Goal: Transaction & Acquisition: Purchase product/service

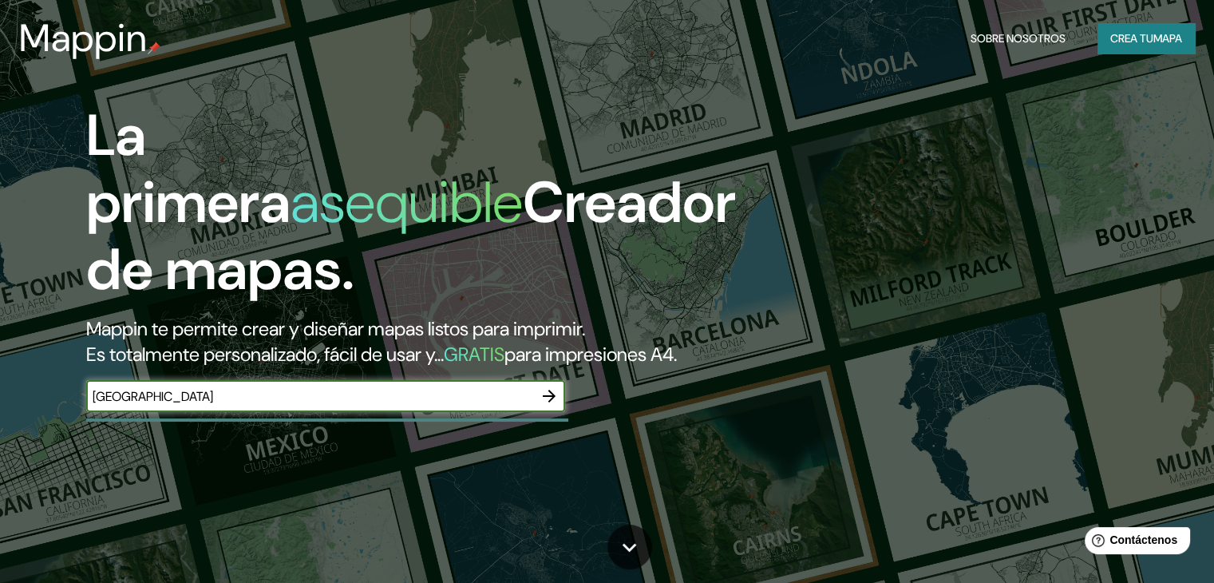
click at [251, 405] on input "[GEOGRAPHIC_DATA]" at bounding box center [309, 396] width 447 height 18
type input "colombia bogota"
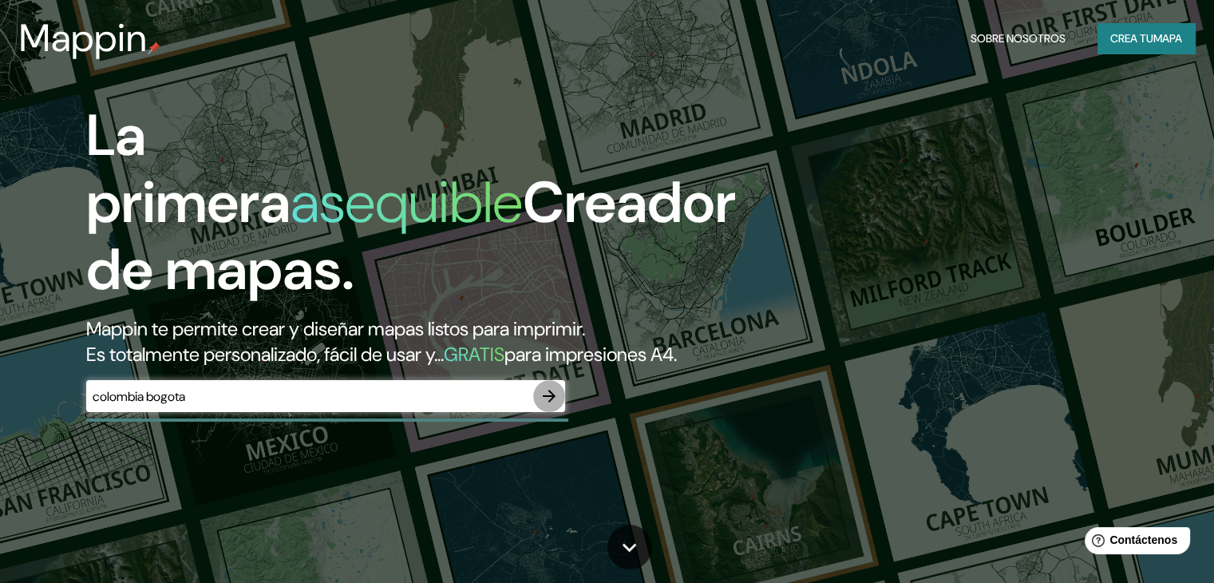
click at [549, 405] on icon "button" at bounding box center [549, 395] width 19 height 19
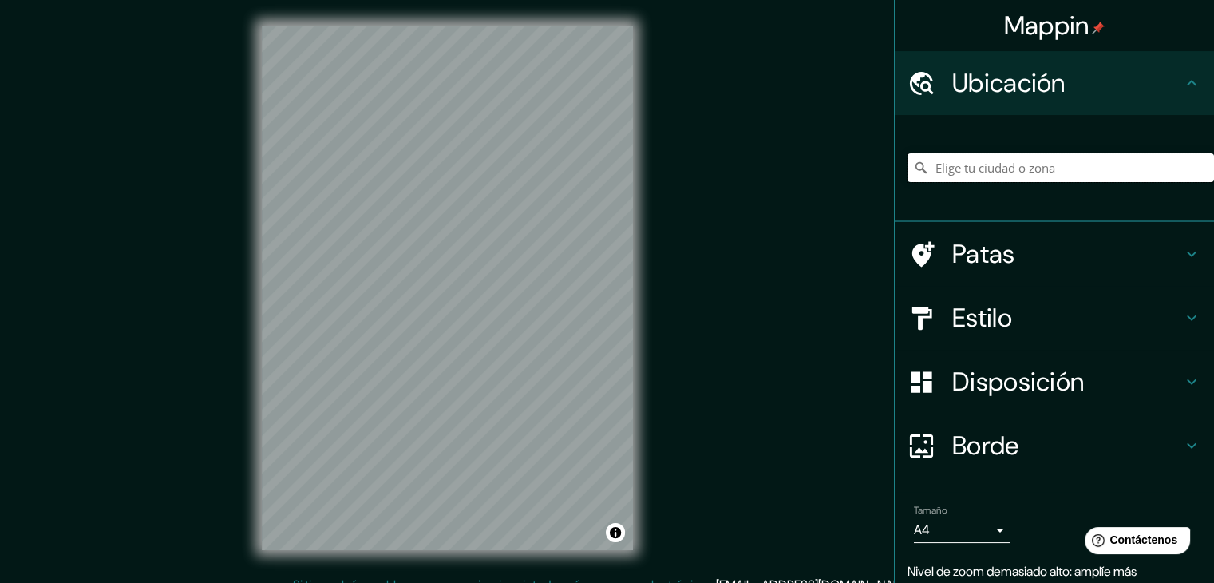
click at [1073, 170] on input "Elige tu ciudad o zona" at bounding box center [1061, 167] width 307 height 29
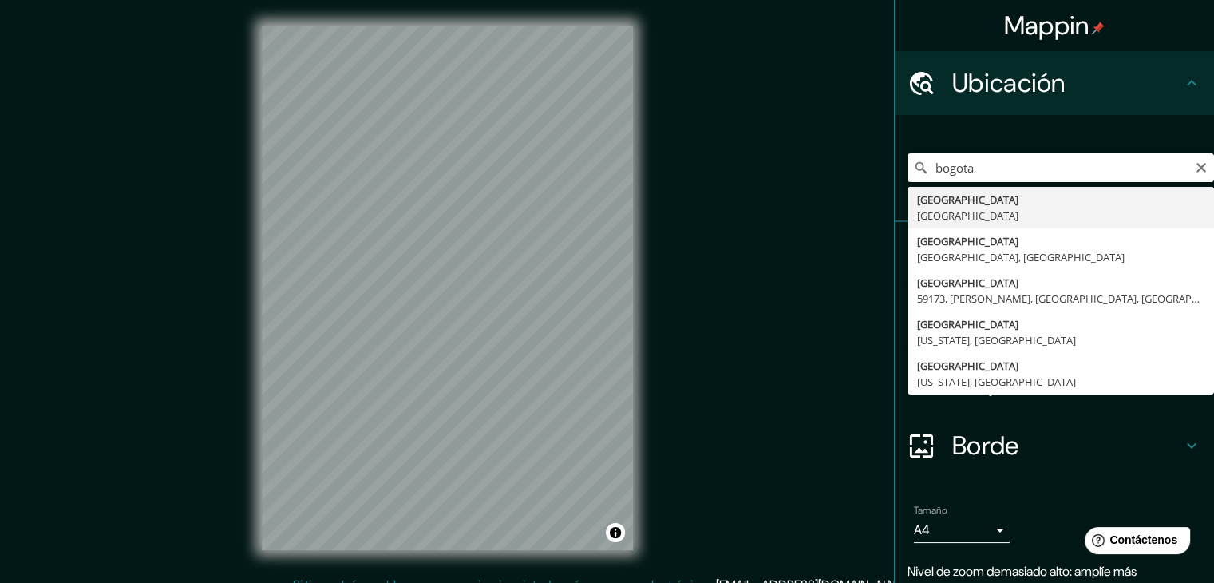
type input "[GEOGRAPHIC_DATA], [GEOGRAPHIC_DATA]"
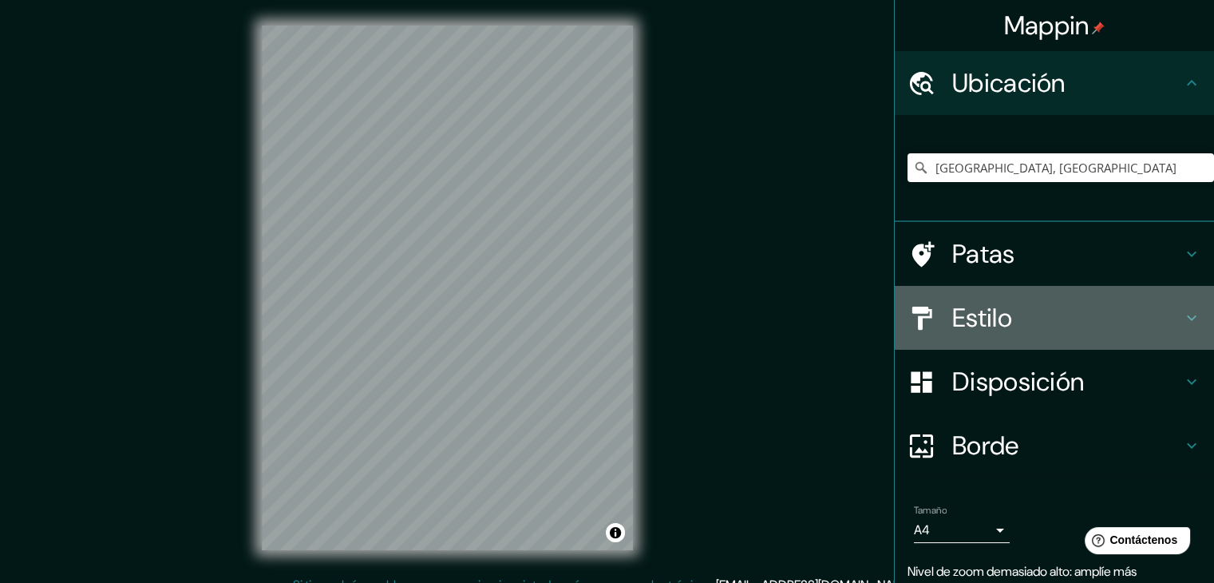
click at [1086, 288] on div "Estilo" at bounding box center [1054, 318] width 319 height 64
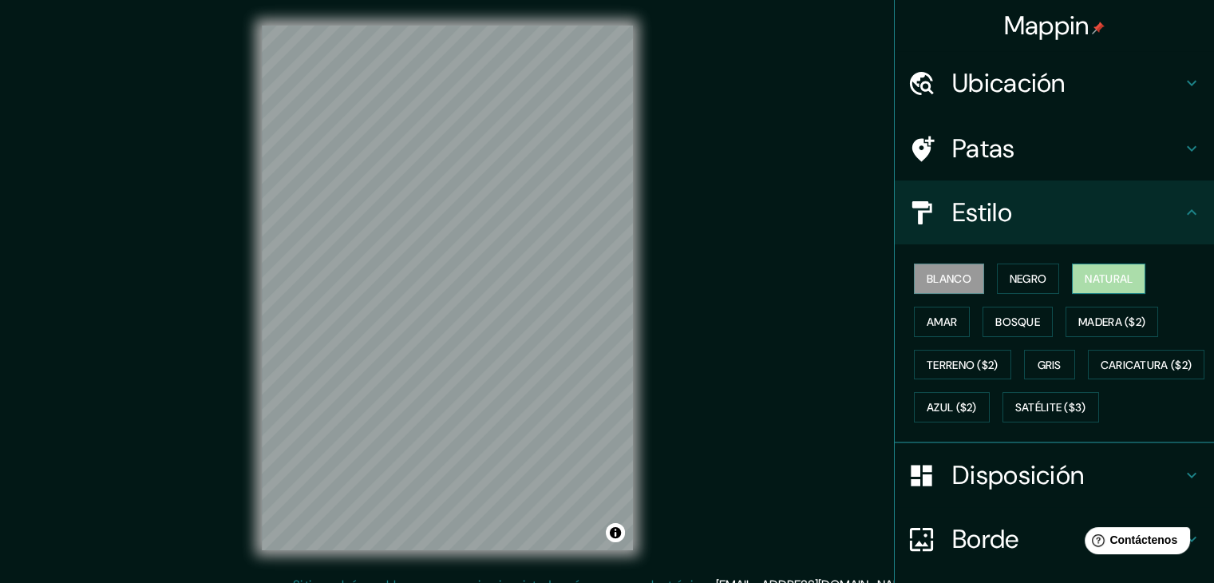
click at [1102, 288] on button "Natural" at bounding box center [1108, 278] width 73 height 30
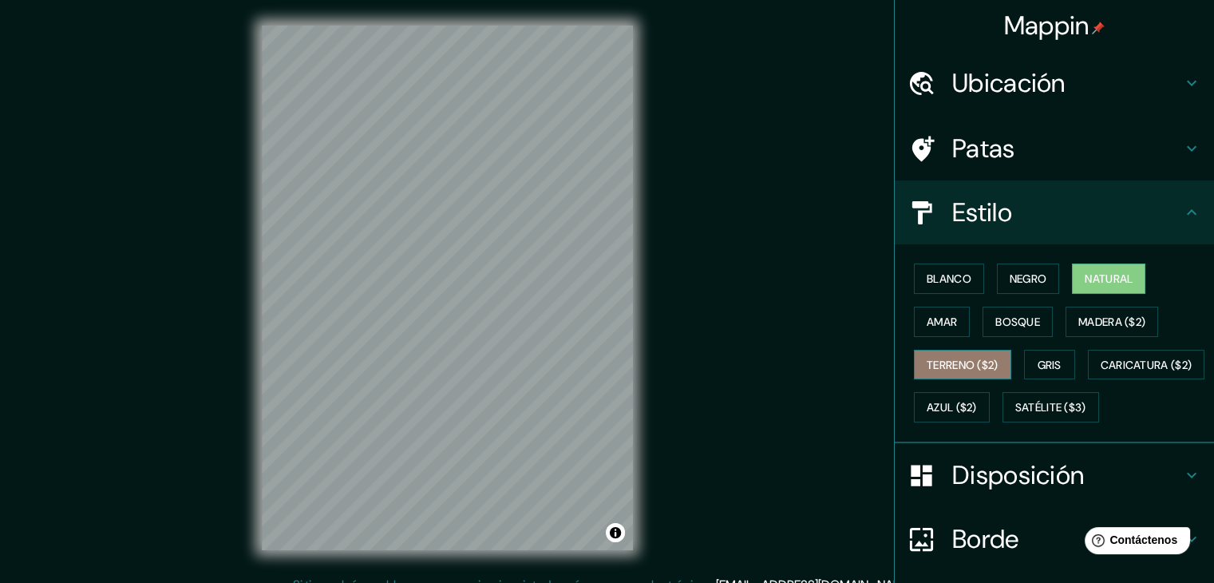
click at [941, 366] on font "Terreno ($2)" at bounding box center [963, 365] width 72 height 14
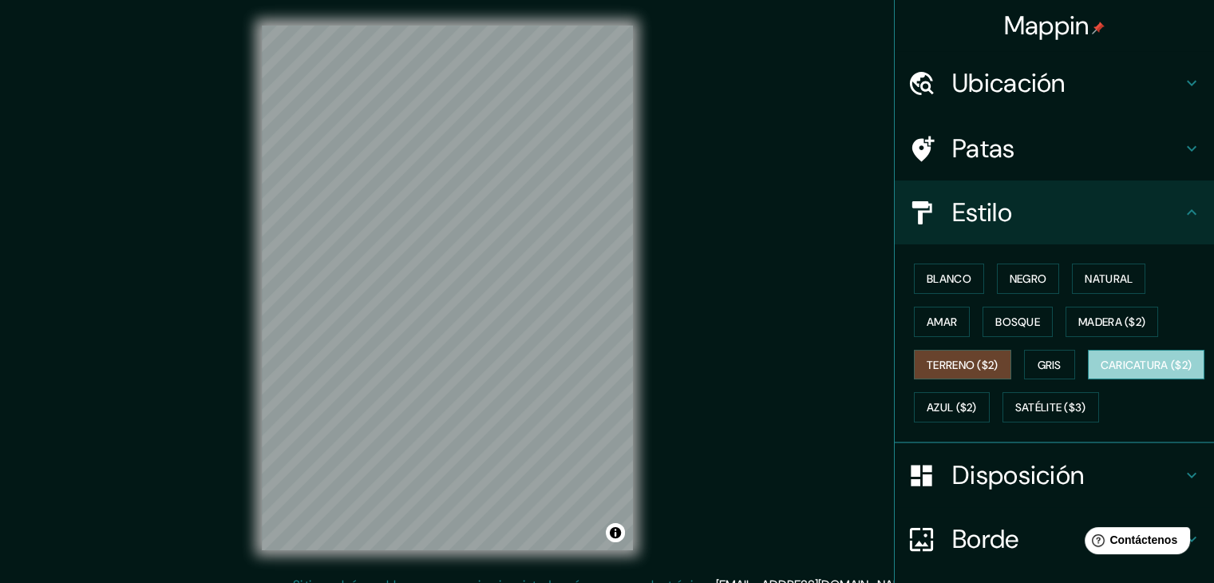
click at [1101, 372] on font "Caricatura ($2)" at bounding box center [1147, 365] width 92 height 14
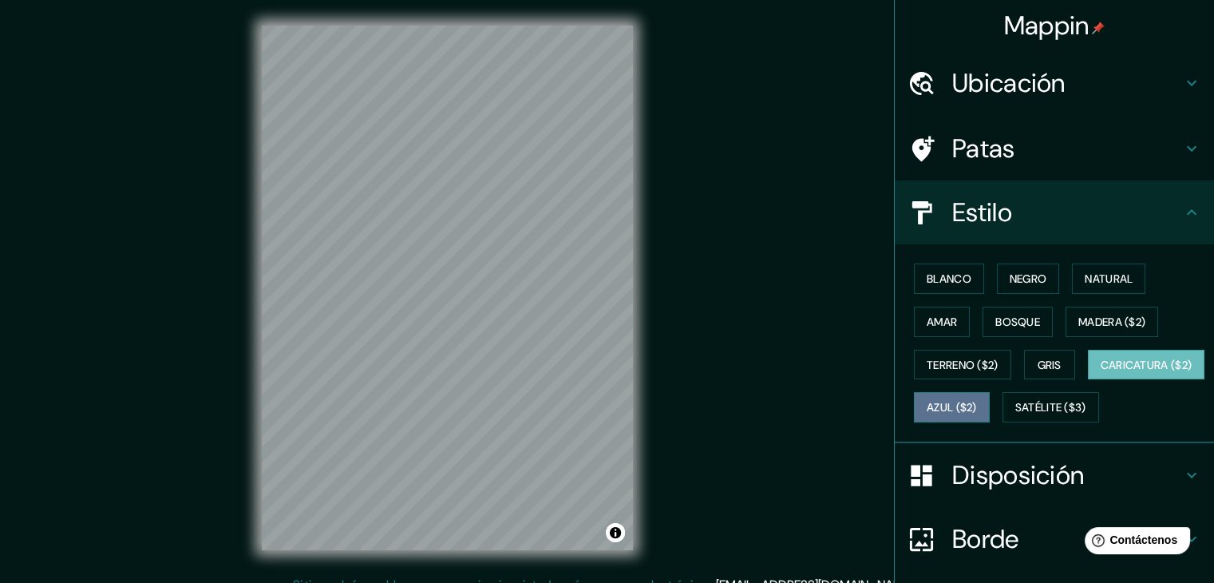
click at [977, 403] on font "Azul ($2)" at bounding box center [952, 408] width 50 height 14
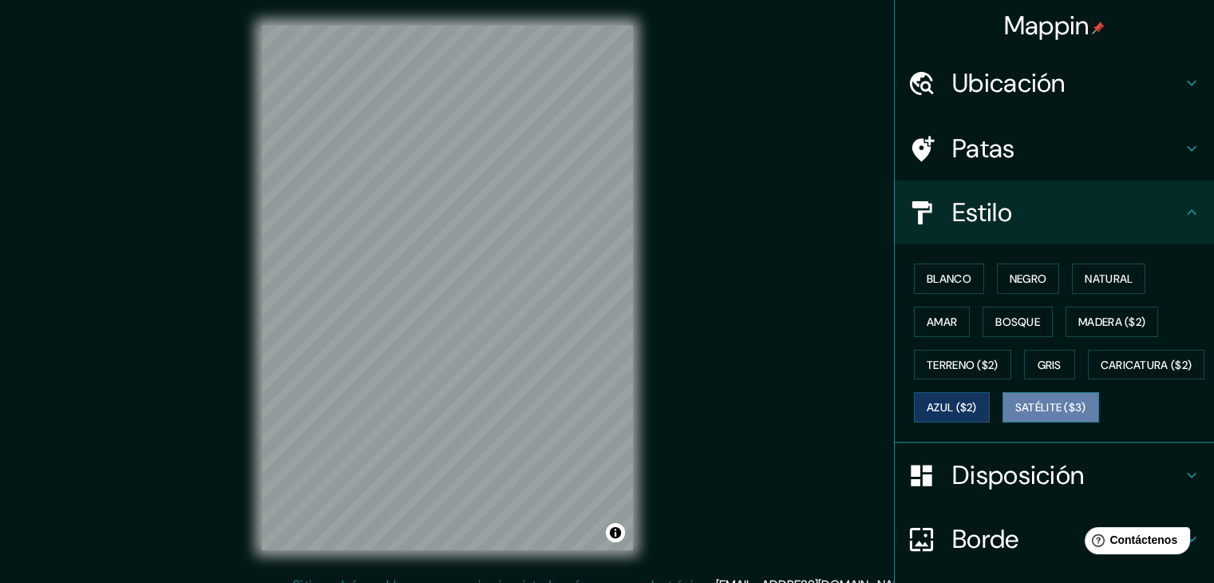
click at [1015, 417] on font "Satélite ($3)" at bounding box center [1050, 407] width 71 height 21
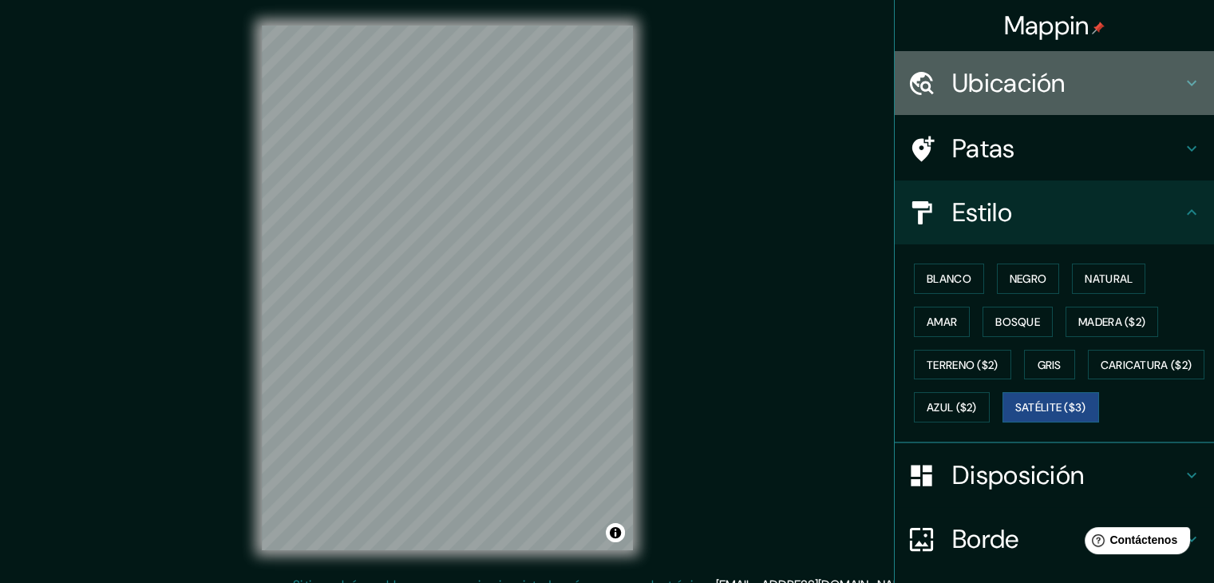
click at [1032, 73] on font "Ubicación" at bounding box center [1008, 83] width 113 height 34
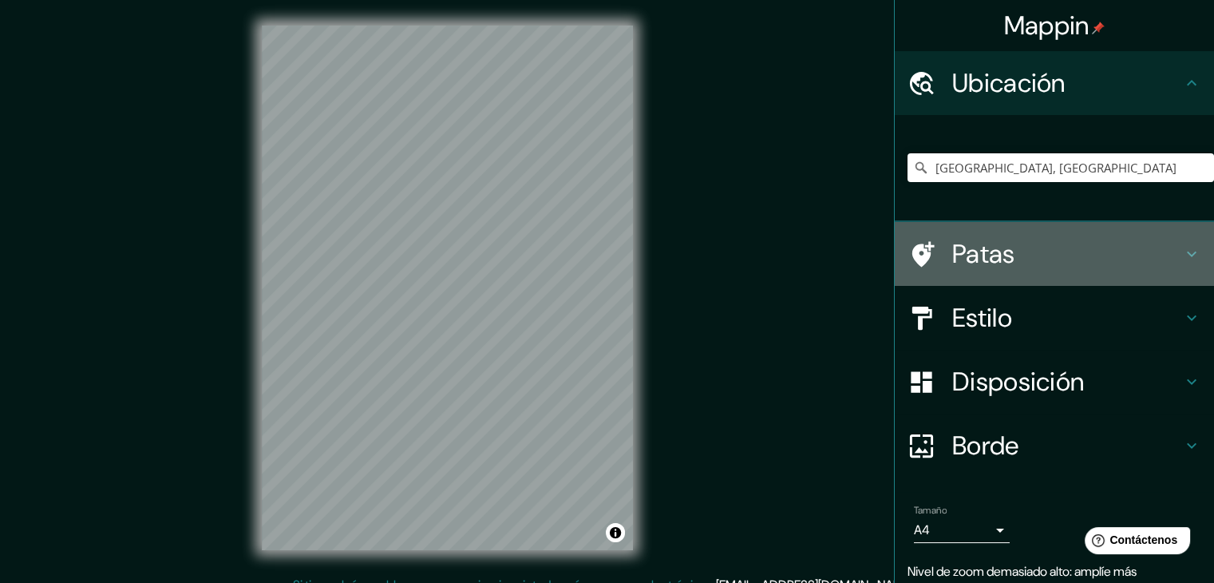
click at [1037, 254] on h4 "Patas" at bounding box center [1067, 254] width 230 height 32
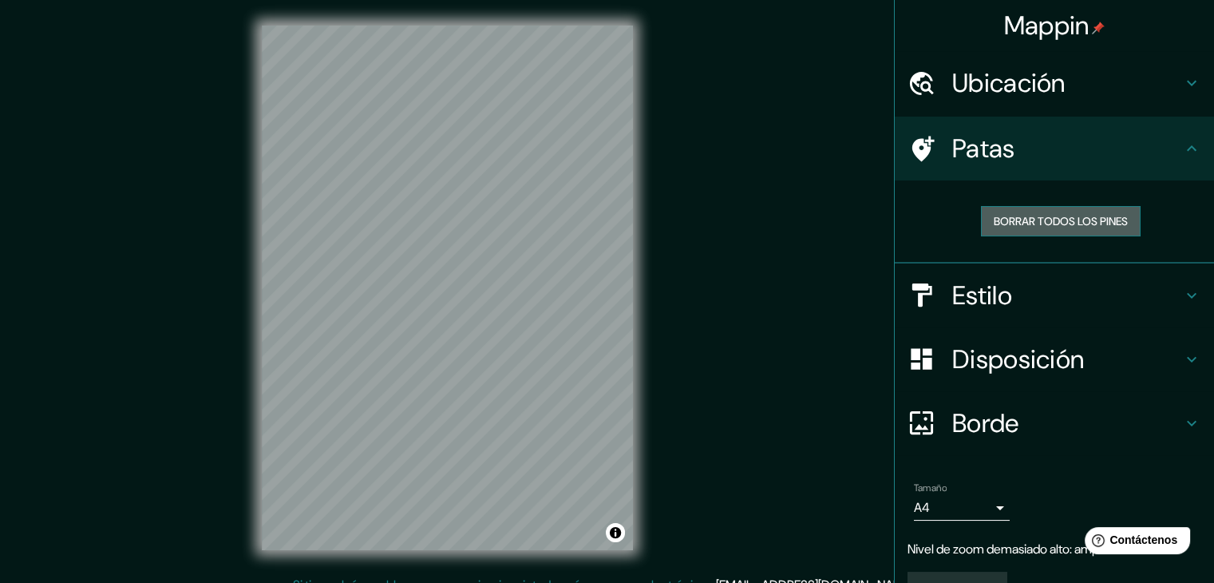
click at [1066, 228] on font "Borrar todos los pines" at bounding box center [1061, 221] width 134 height 21
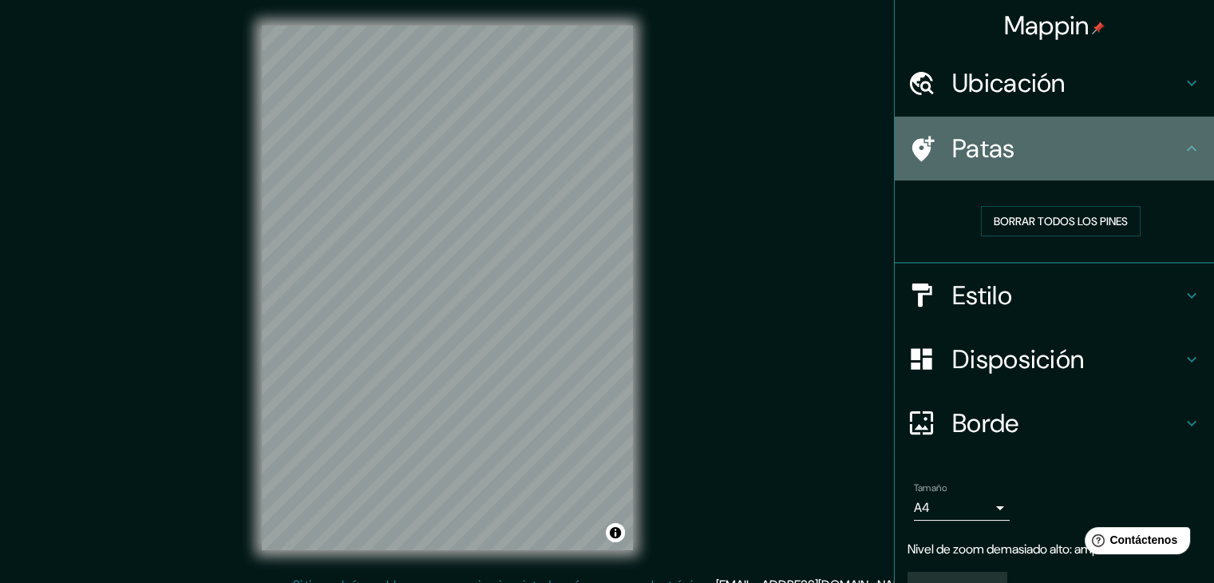
click at [972, 151] on font "Patas" at bounding box center [983, 149] width 63 height 34
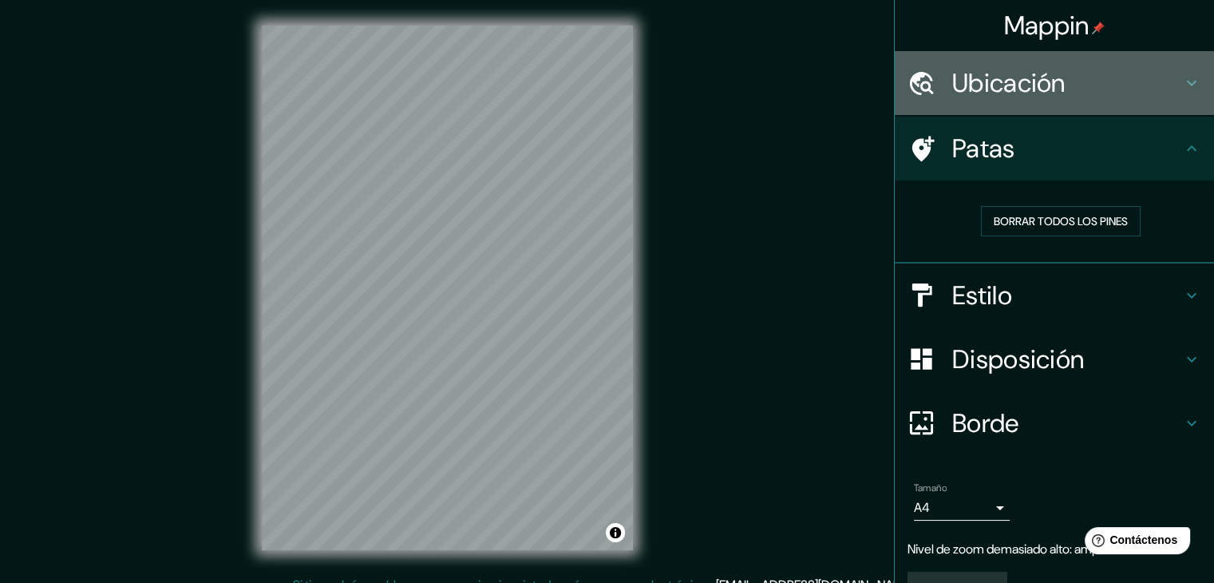
click at [1132, 88] on h4 "Ubicación" at bounding box center [1067, 83] width 230 height 32
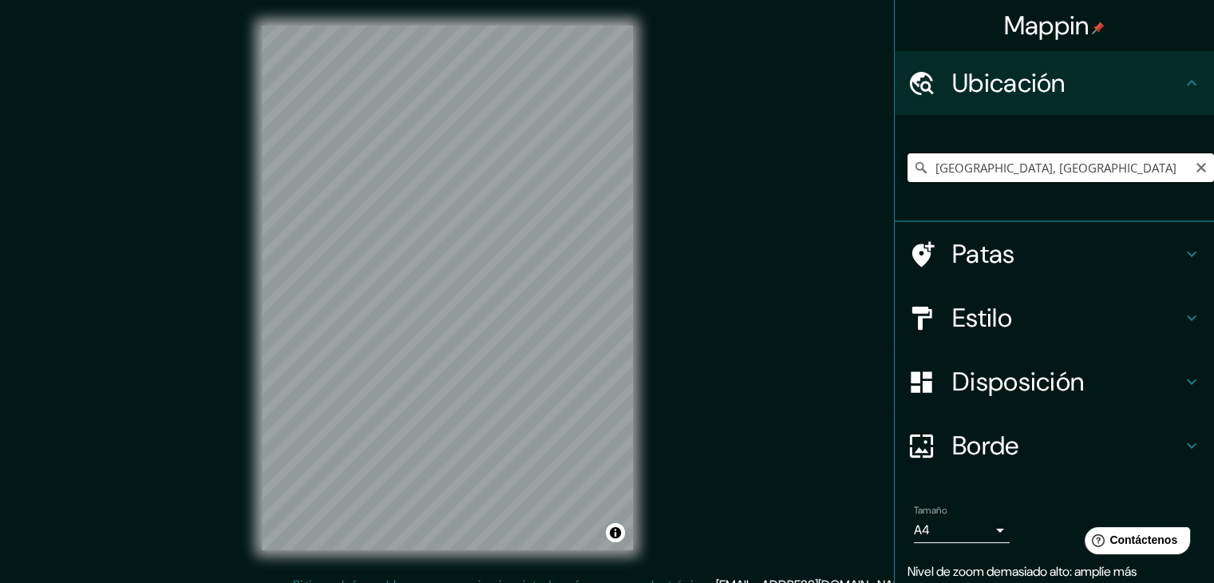
click at [1110, 170] on input "[GEOGRAPHIC_DATA], [GEOGRAPHIC_DATA]" at bounding box center [1061, 167] width 307 height 29
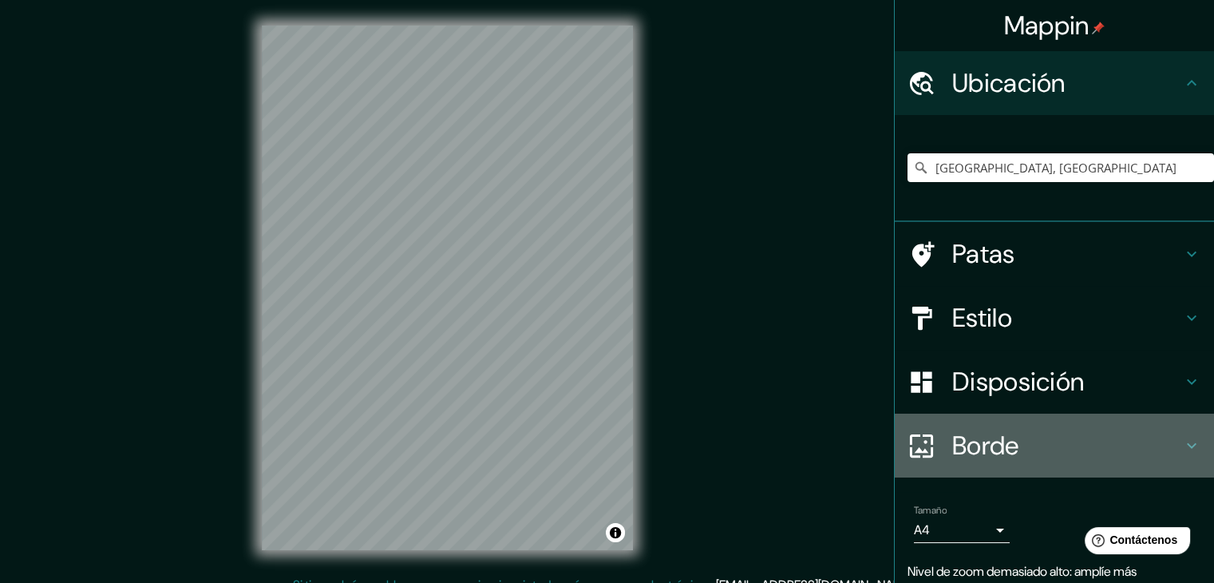
click at [1022, 472] on div "Borde" at bounding box center [1054, 445] width 319 height 64
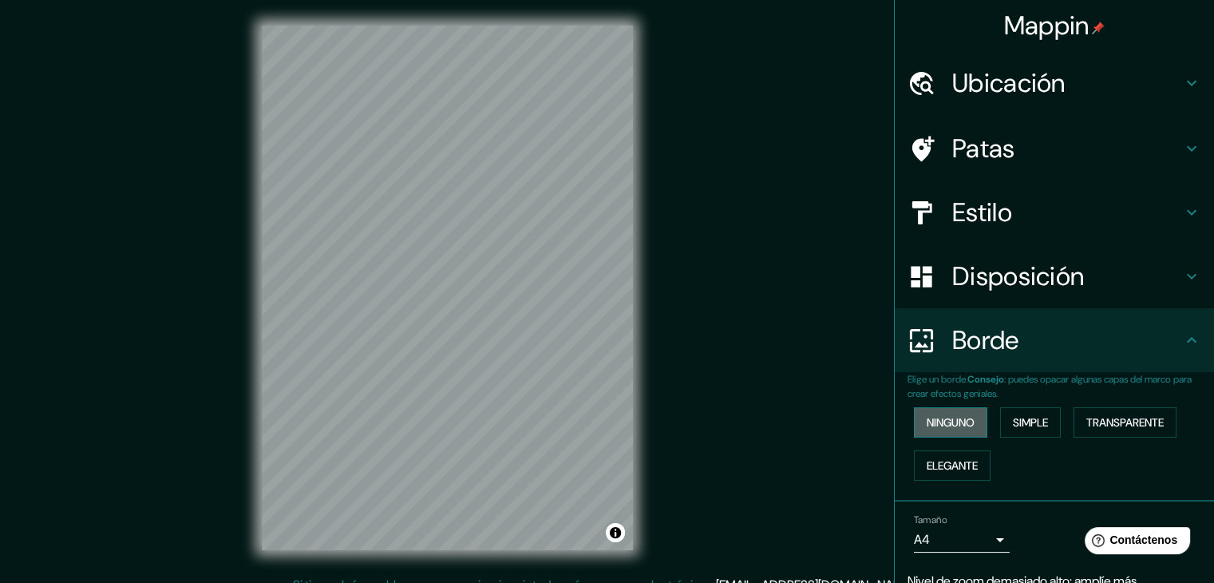
click at [927, 422] on font "Ninguno" at bounding box center [951, 422] width 48 height 14
click at [1000, 418] on button "Simple" at bounding box center [1030, 422] width 61 height 30
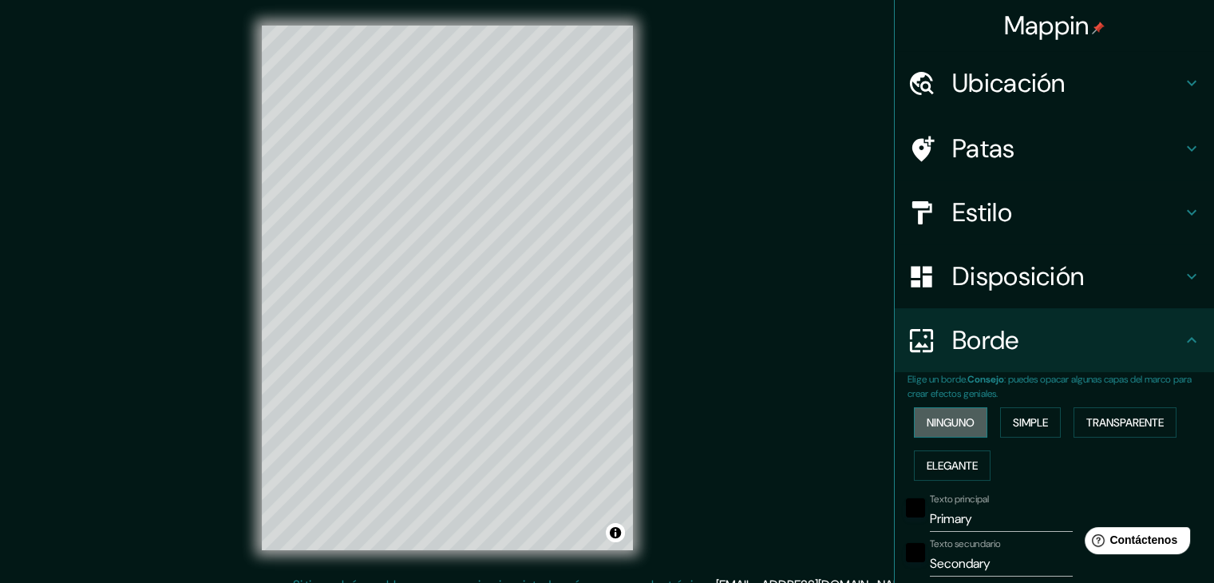
click at [929, 435] on button "Ninguno" at bounding box center [950, 422] width 73 height 30
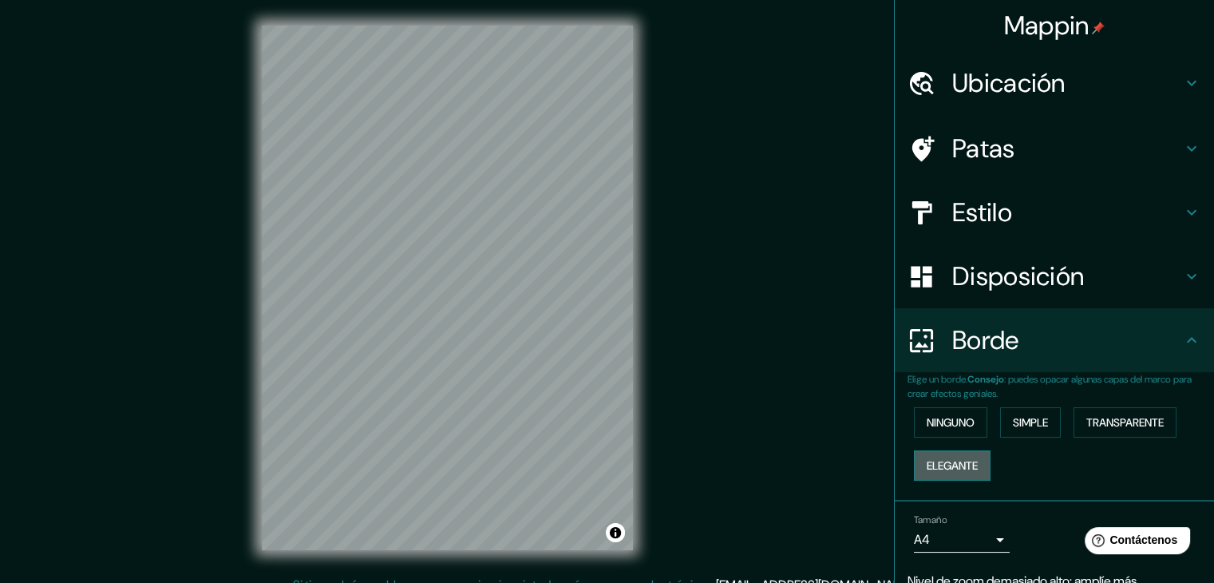
click at [967, 465] on font "Elegante" at bounding box center [952, 465] width 51 height 14
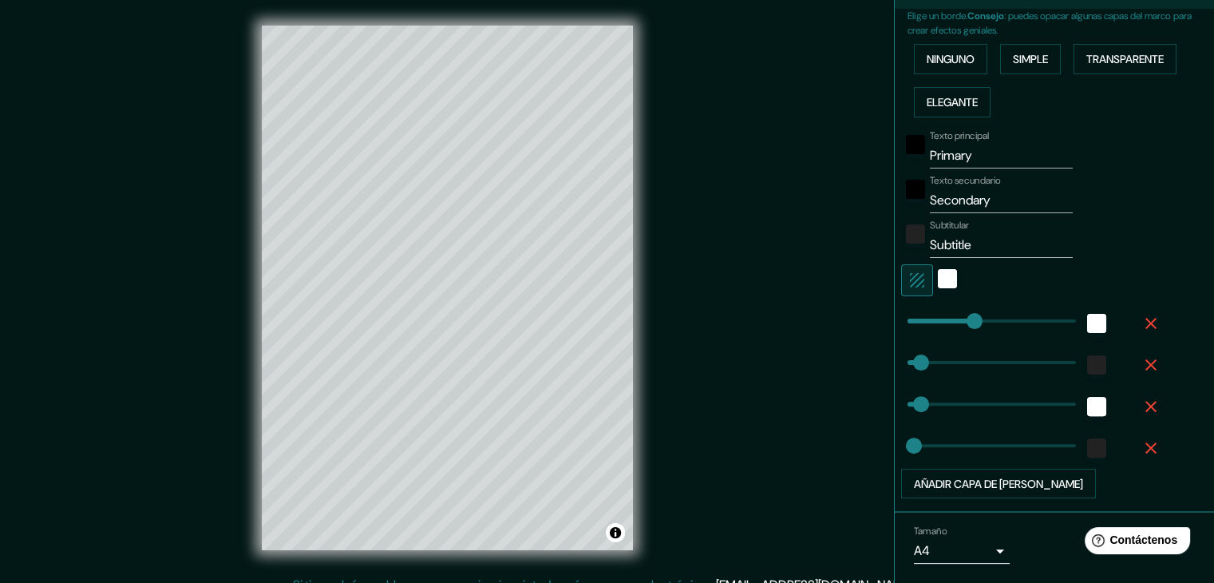
scroll to position [437, 0]
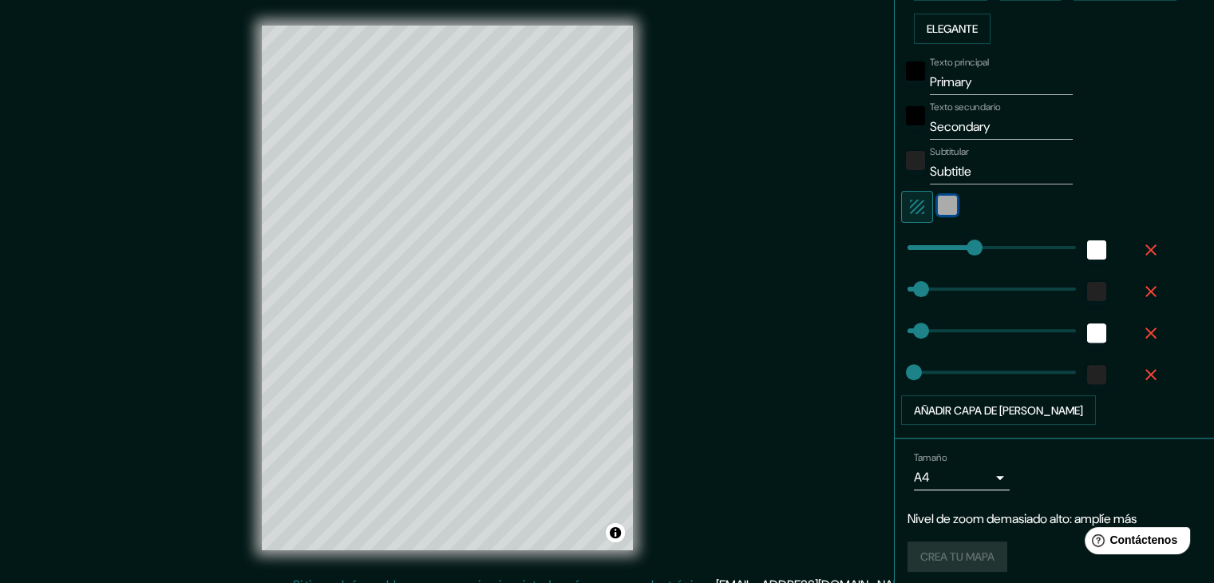
click at [938, 206] on div "blanco" at bounding box center [947, 205] width 19 height 19
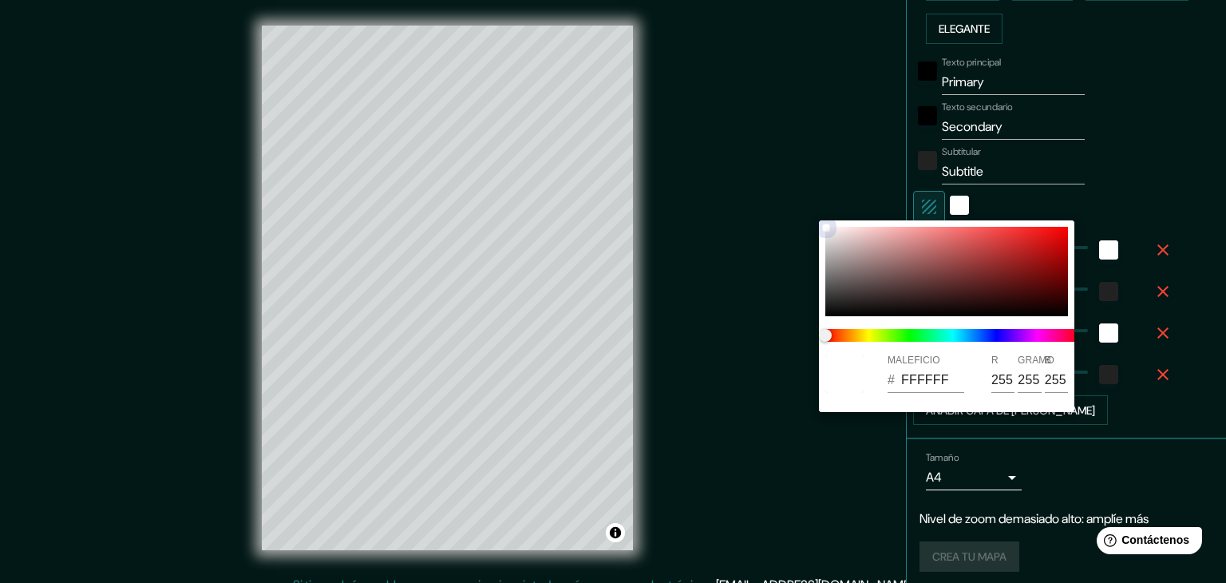
click at [945, 247] on div at bounding box center [946, 271] width 243 height 89
type input "37"
type input "19"
type input "C66464"
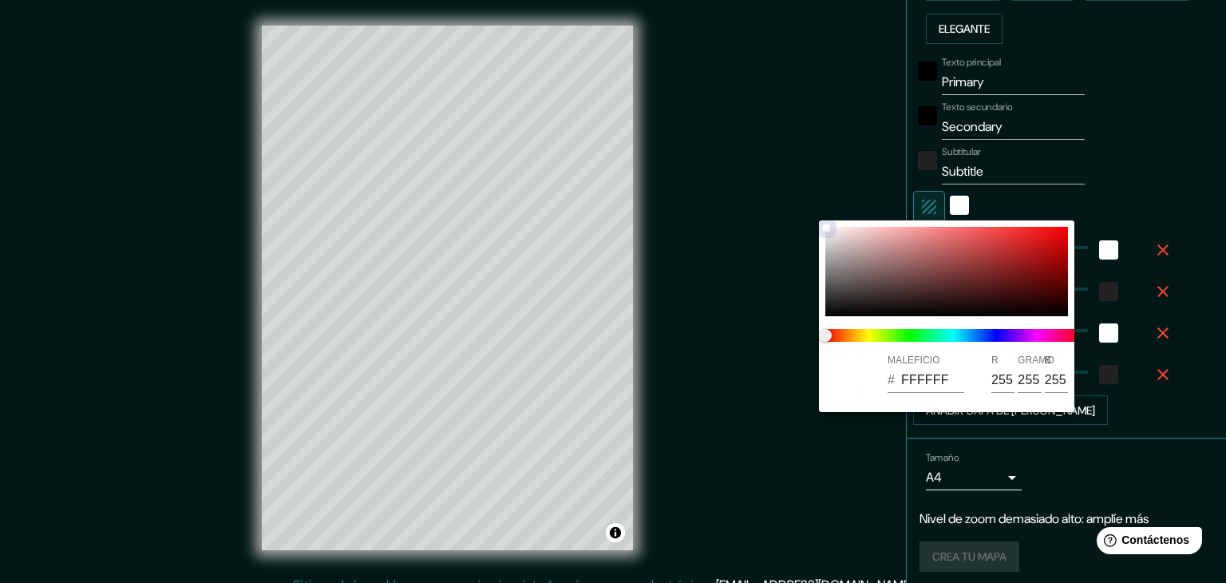
type input "198"
type input "100"
click at [912, 272] on div at bounding box center [946, 271] width 243 height 89
type input "37"
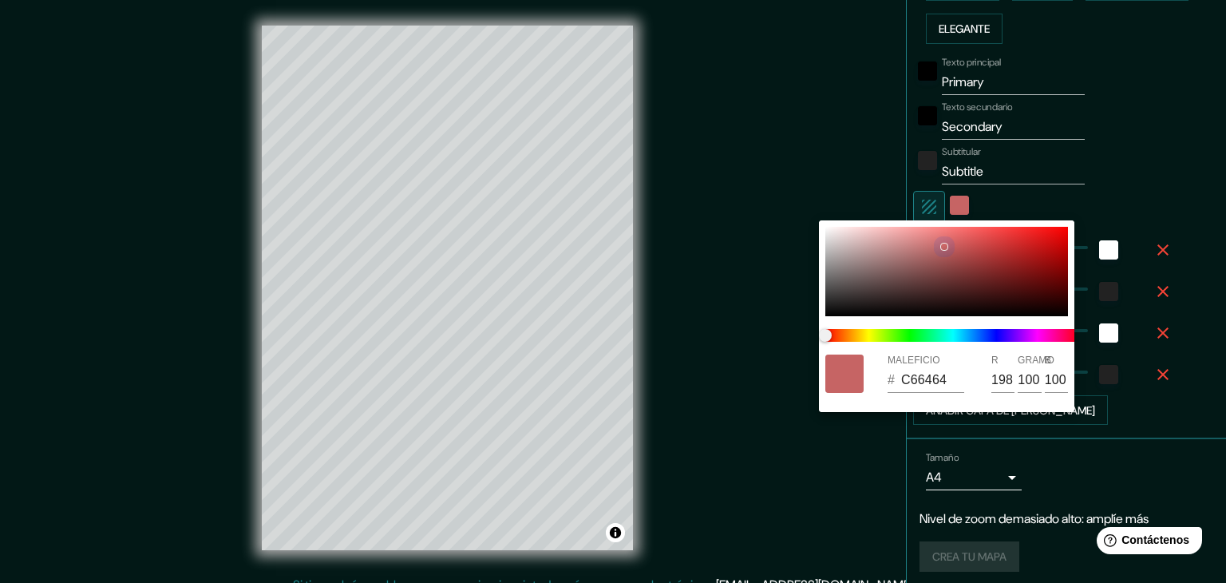
type input "37"
type input "19"
type input "7C5050"
type input "124"
type input "80"
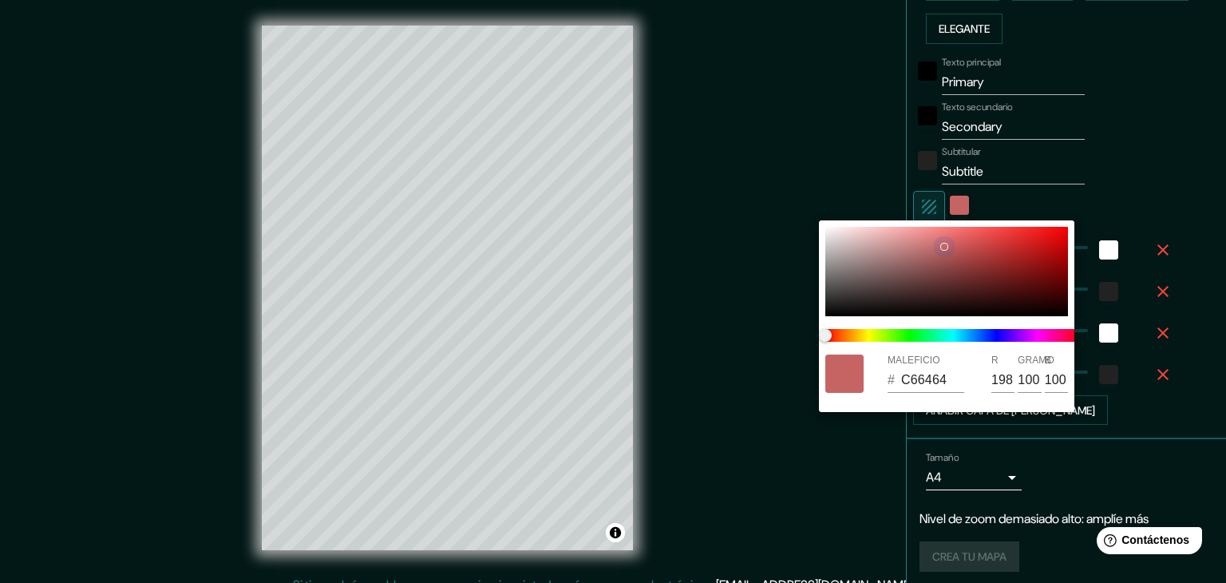
type input "80"
click at [841, 280] on div at bounding box center [946, 271] width 243 height 89
type input "37"
type input "19"
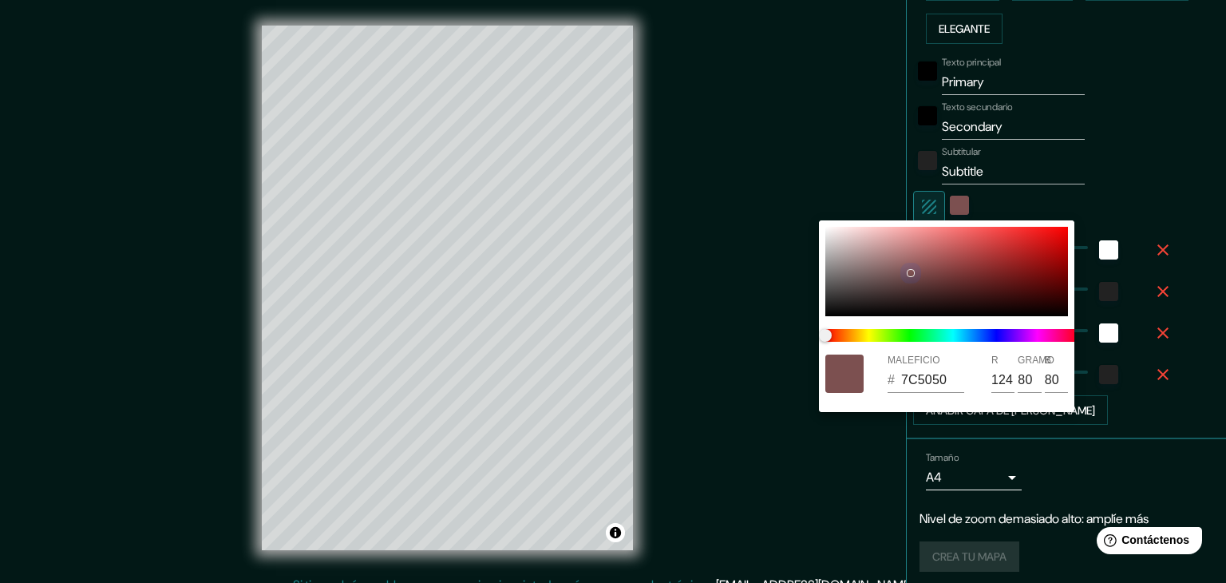
type input "655F5F"
type input "101"
type input "95"
click at [841, 280] on div at bounding box center [840, 281] width 6 height 6
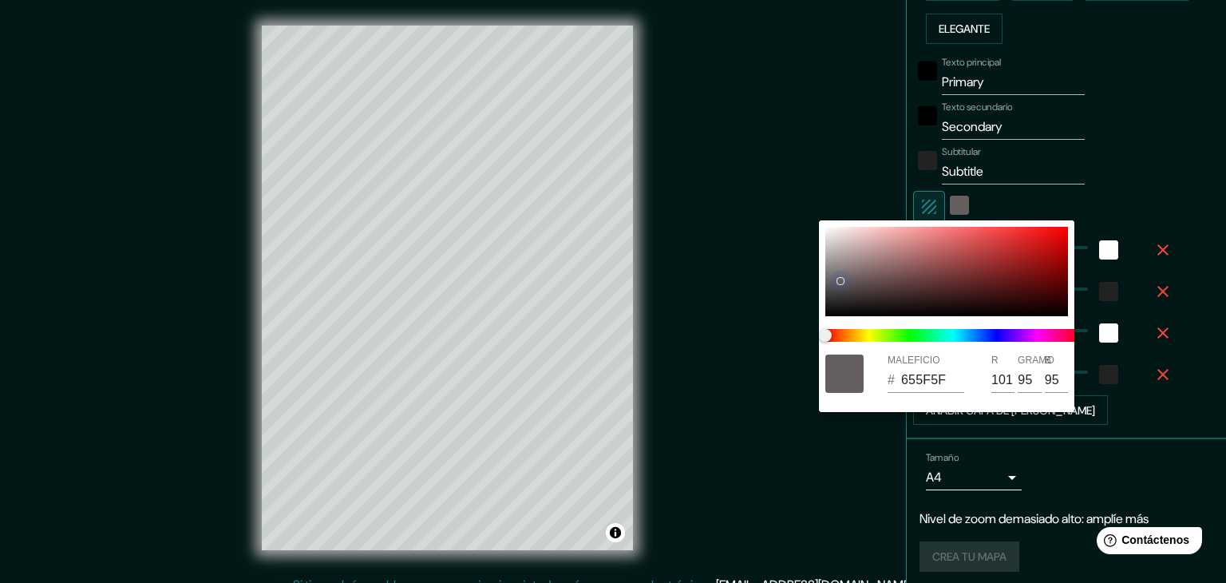
type input "37"
type input "19"
click at [841, 280] on div at bounding box center [840, 281] width 6 height 6
type input "37"
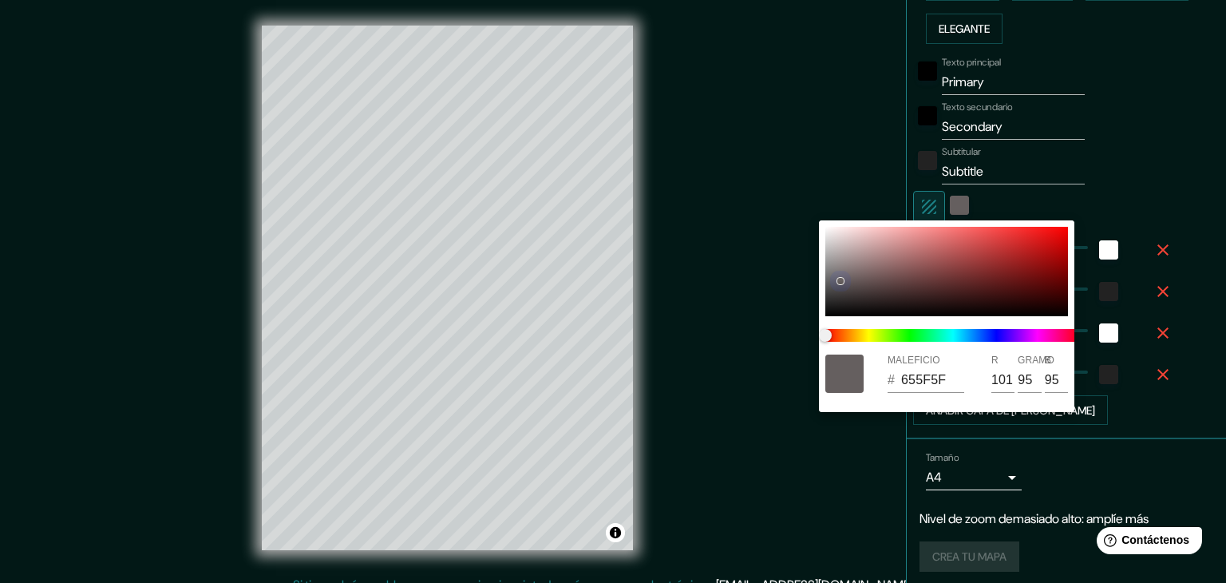
type input "37"
type input "19"
click at [833, 263] on div at bounding box center [946, 271] width 243 height 89
type input "37"
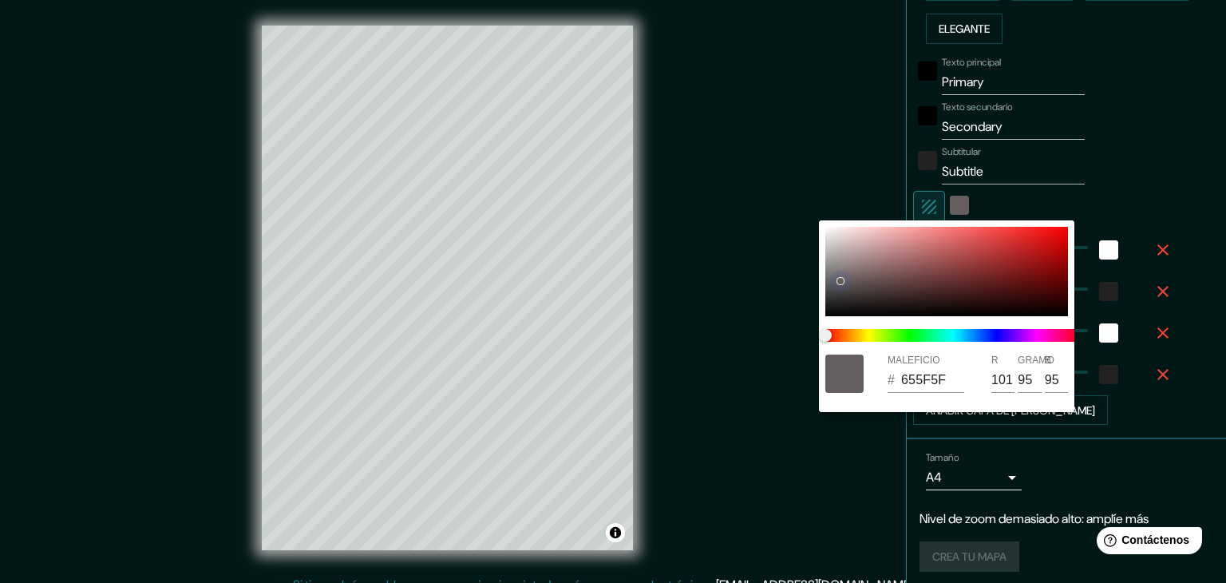
type input "19"
type input "989393"
type input "152"
type input "147"
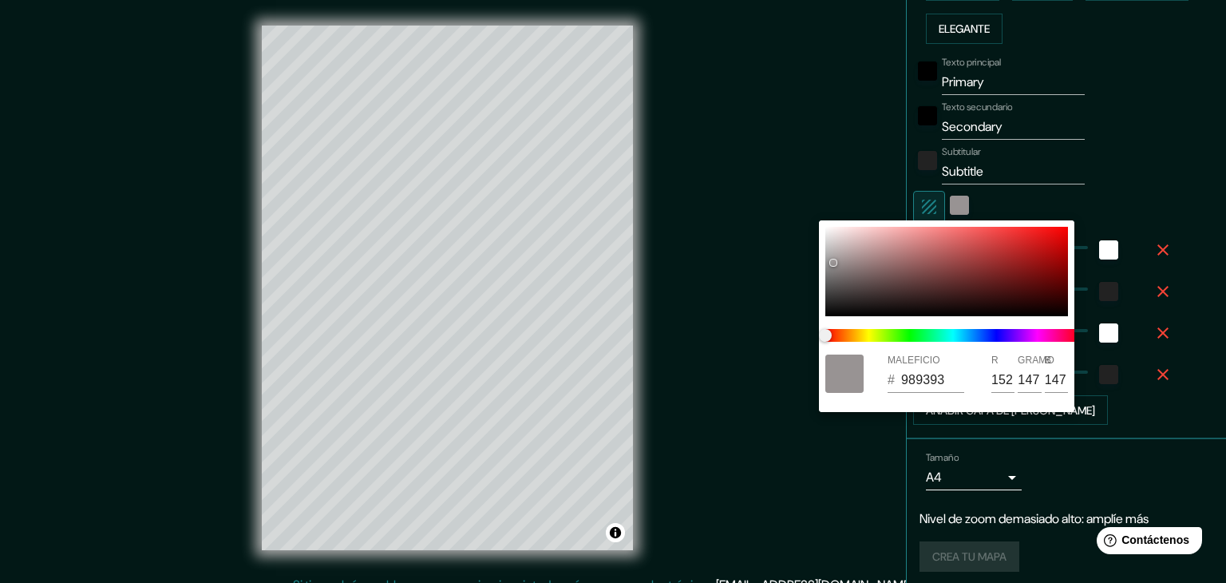
click at [811, 255] on div at bounding box center [613, 291] width 1226 height 583
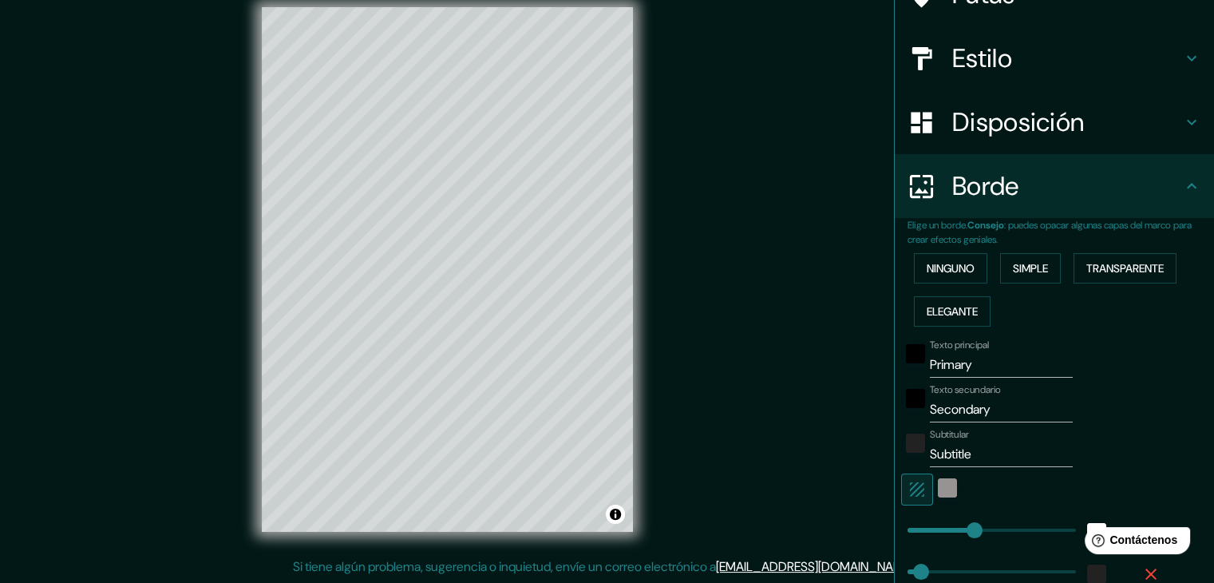
scroll to position [0, 0]
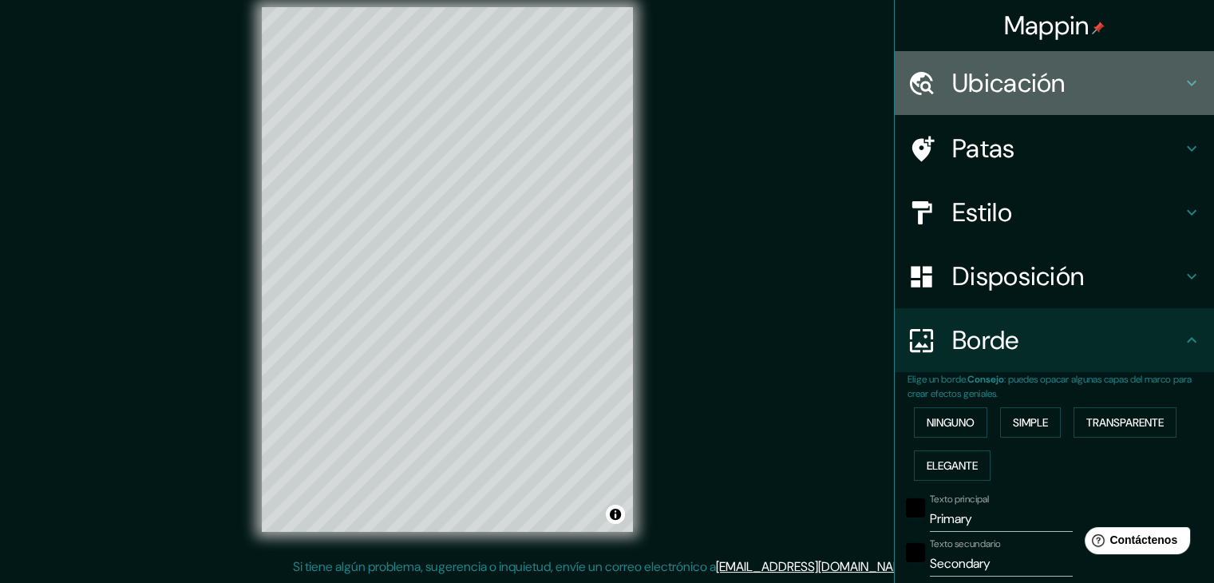
click at [1102, 92] on h4 "Ubicación" at bounding box center [1067, 83] width 230 height 32
type input "37"
type input "19"
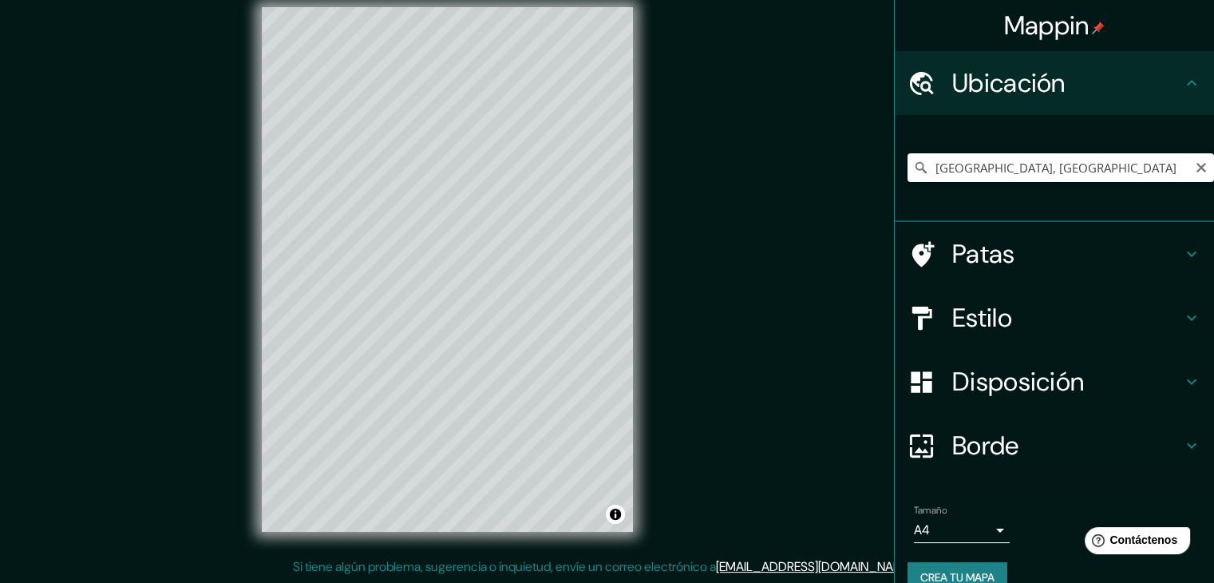
click at [1050, 160] on input "[GEOGRAPHIC_DATA], [GEOGRAPHIC_DATA]" at bounding box center [1061, 167] width 307 height 29
click at [960, 170] on input "[GEOGRAPHIC_DATA], [GEOGRAPHIC_DATA]" at bounding box center [1061, 167] width 307 height 29
type input "Tunja, Boyacá, [GEOGRAPHIC_DATA]"
